Goal: Check status: Check status

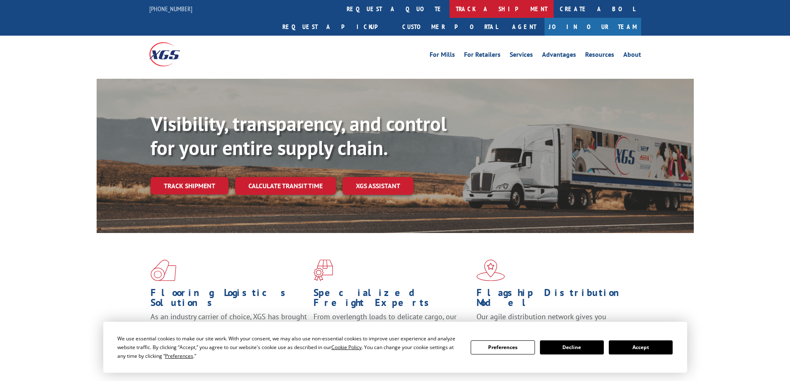
click at [450, 12] on link "track a shipment" at bounding box center [502, 9] width 104 height 18
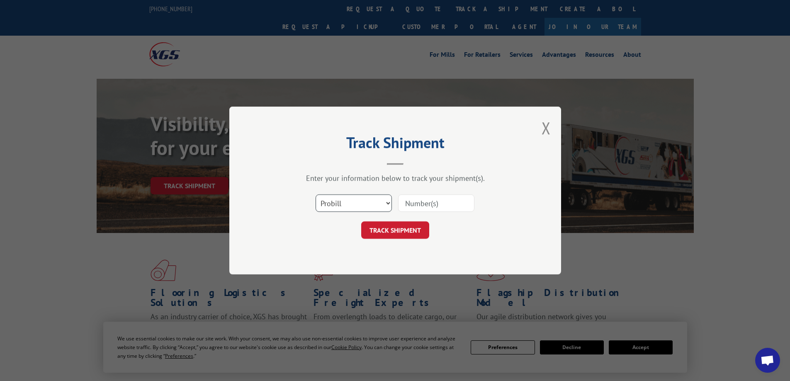
click at [327, 199] on select "Select category... Probill BOL PO" at bounding box center [354, 202] width 76 height 17
select select "po"
click at [316, 194] on select "Select category... Probill BOL PO" at bounding box center [354, 202] width 76 height 17
click at [430, 205] on input at bounding box center [436, 202] width 76 height 17
paste input "37538667"
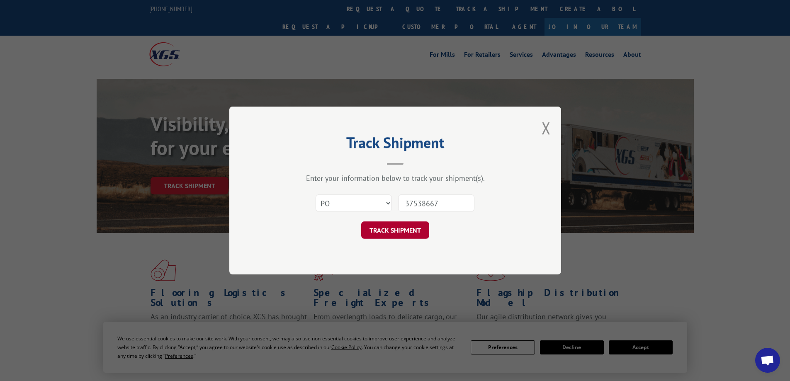
type input "37538667"
click at [406, 233] on button "TRACK SHIPMENT" at bounding box center [395, 229] width 68 height 17
